Goal: Navigation & Orientation: Find specific page/section

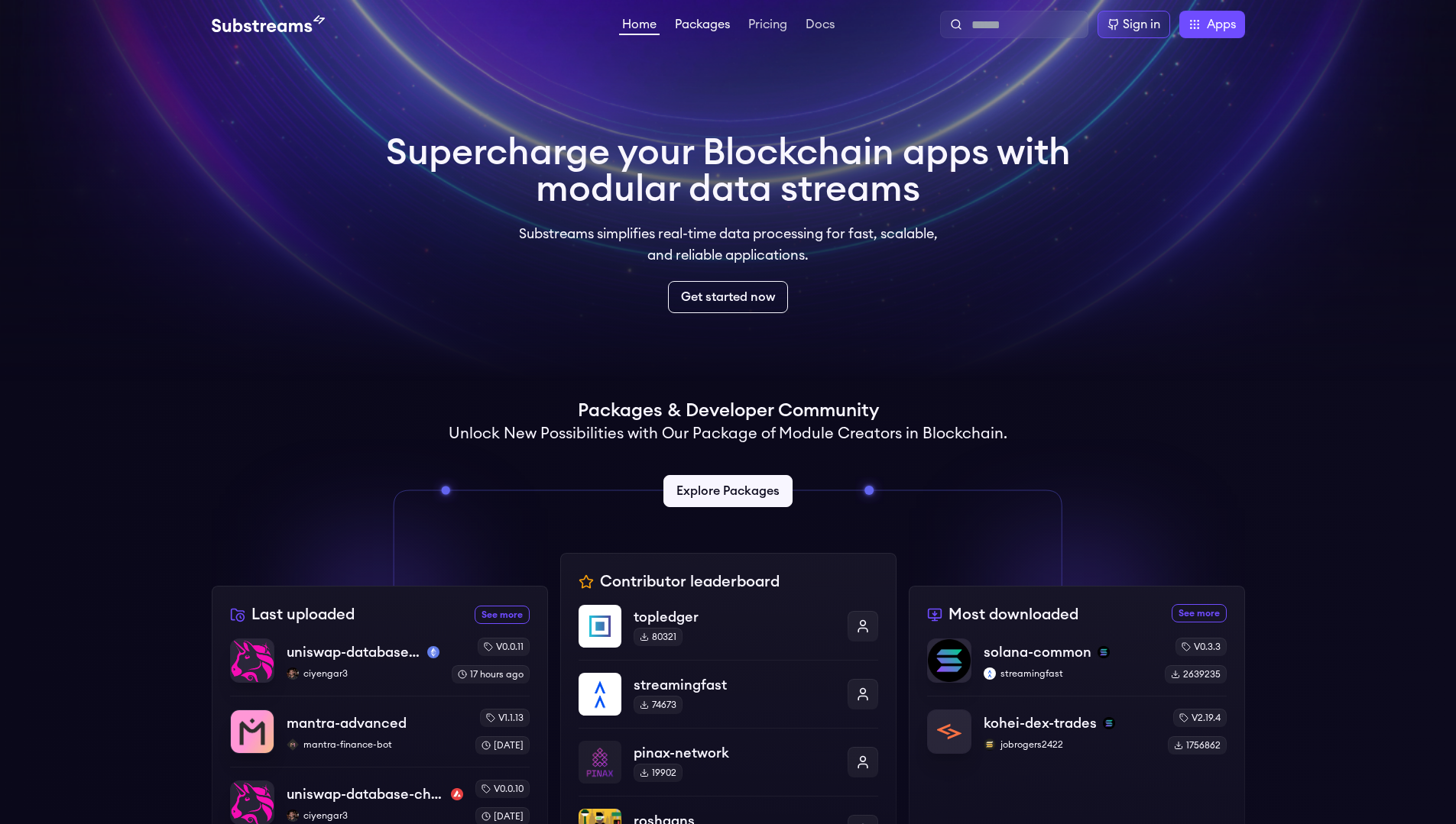
click at [716, 30] on link "Packages" at bounding box center [702, 26] width 61 height 16
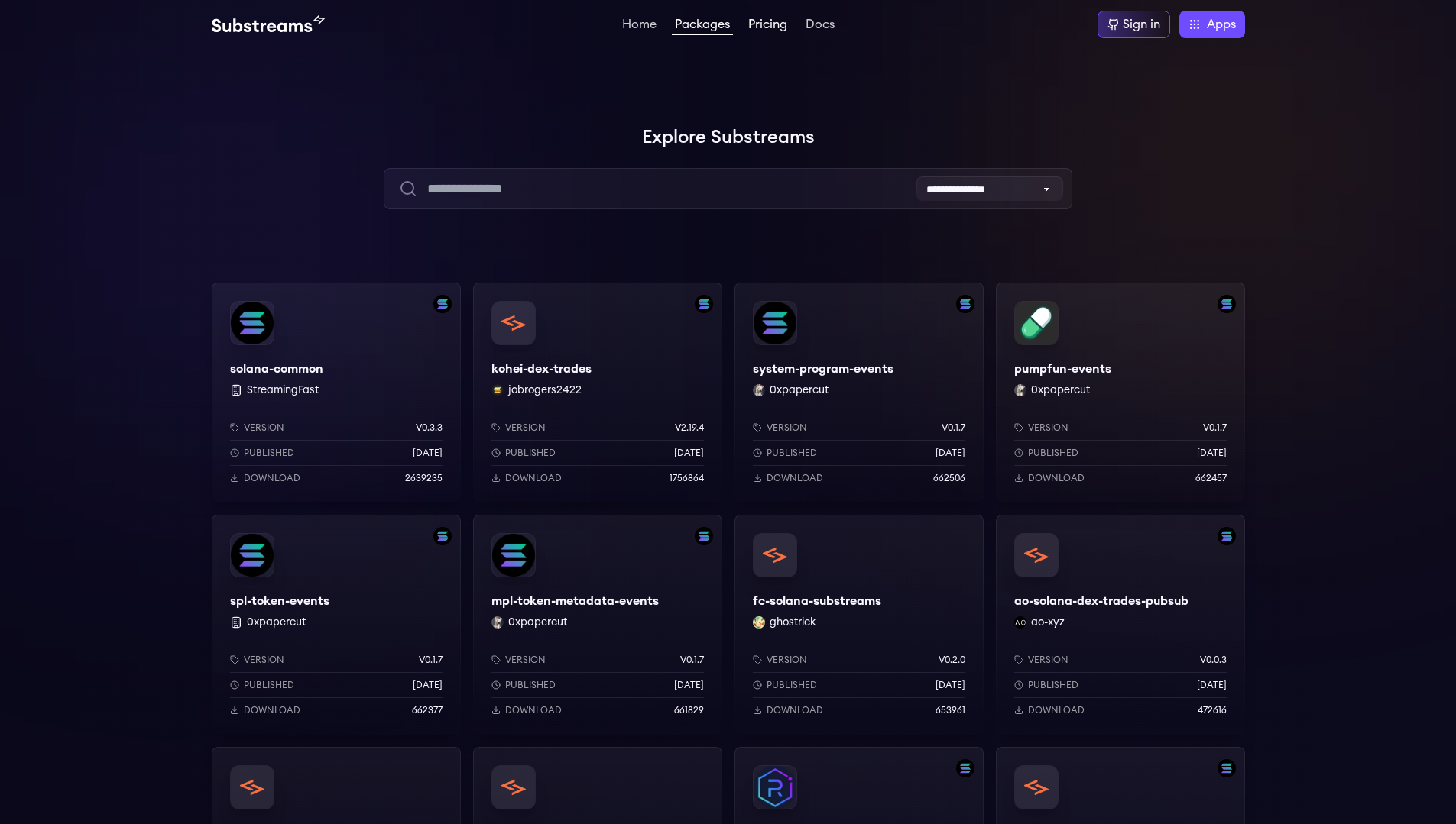
click at [774, 27] on link "Pricing" at bounding box center [767, 26] width 45 height 16
